Goal: Navigation & Orientation: Find specific page/section

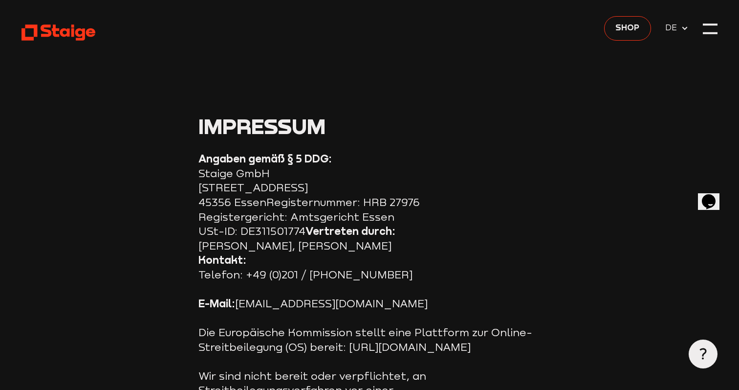
click at [716, 28] on div at bounding box center [710, 29] width 15 height 15
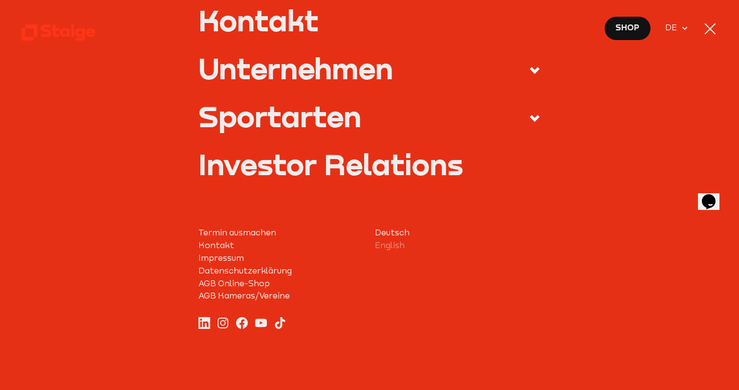
click at [309, 73] on div "Unternehmen" at bounding box center [295, 68] width 195 height 29
click at [0, 0] on input "Unternehmen" at bounding box center [0, 0] width 0 height 0
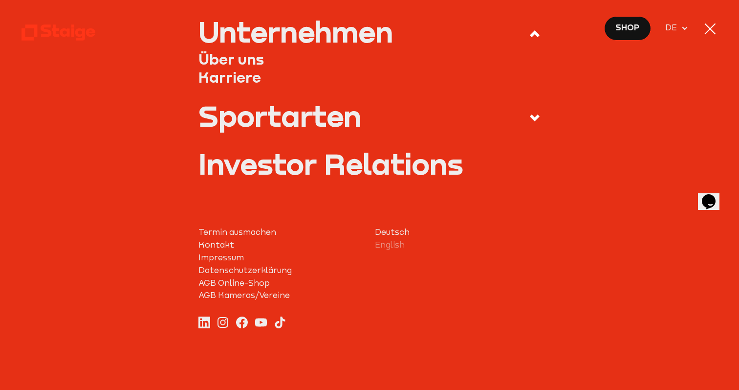
scroll to position [378, 0]
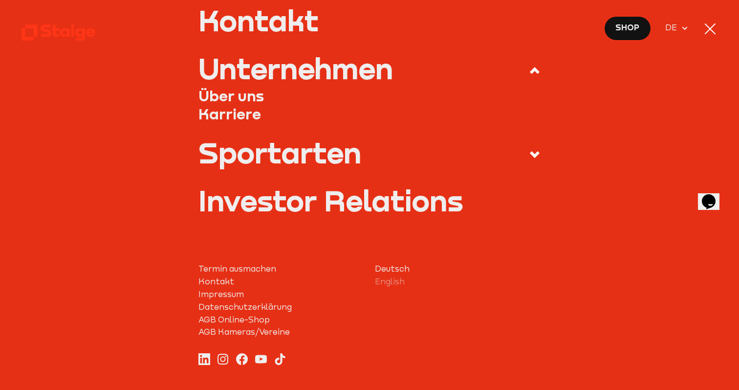
click at [241, 92] on link "Über uns" at bounding box center [369, 96] width 343 height 18
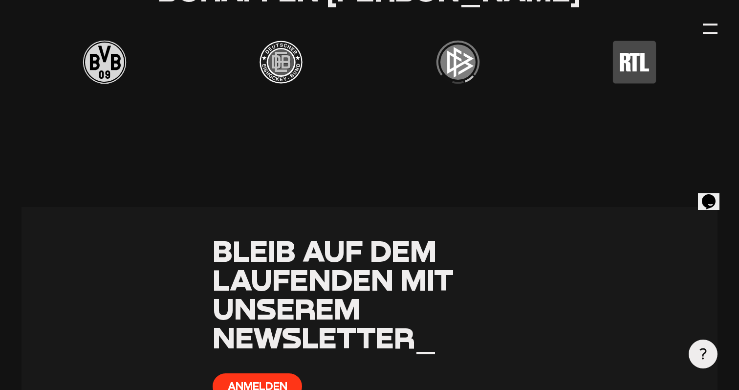
scroll to position [2877, 0]
